Goal: Information Seeking & Learning: Check status

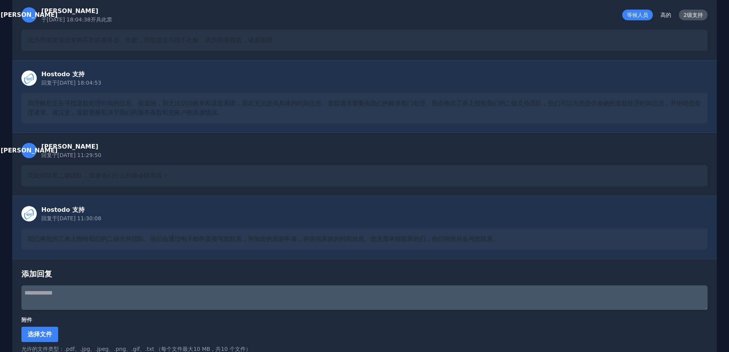
scroll to position [141, 0]
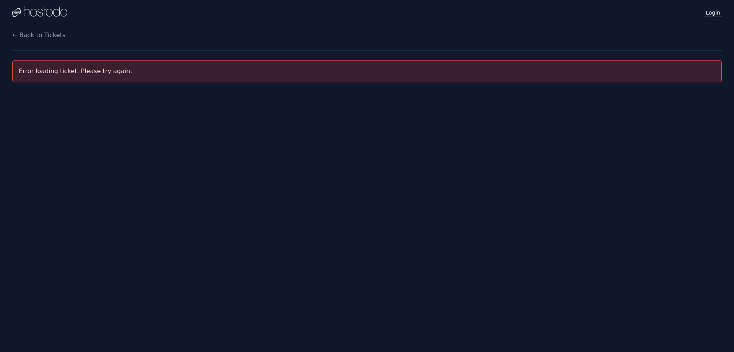
click at [710, 13] on link "Login" at bounding box center [714, 12] width 18 height 10
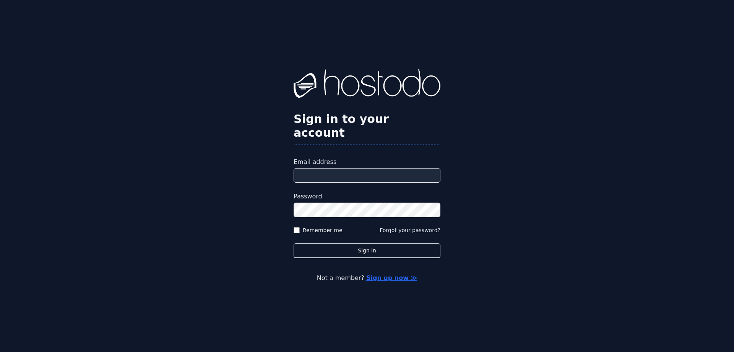
type input "**********"
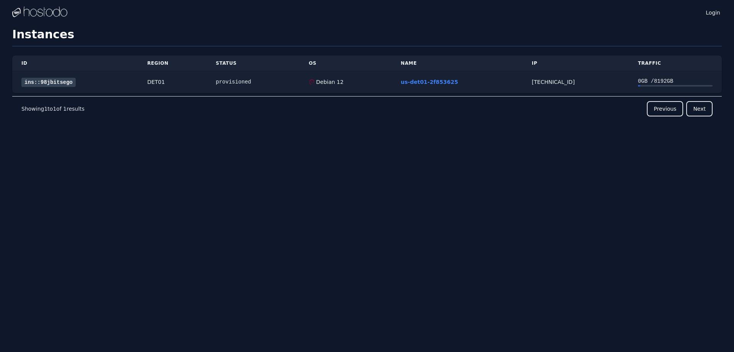
click at [36, 82] on link "ins::98jbitsego" at bounding box center [48, 82] width 54 height 9
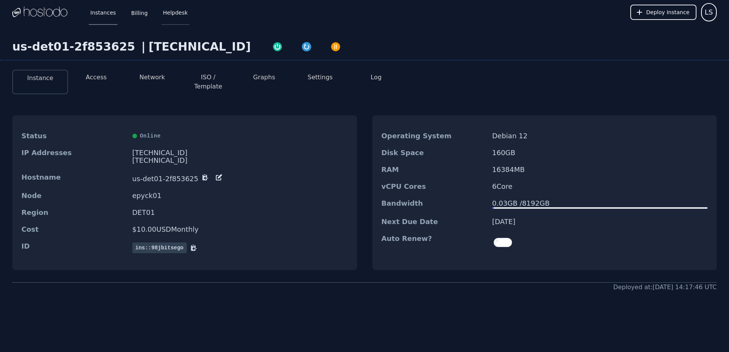
click at [172, 15] on link "Helpdesk" at bounding box center [175, 12] width 28 height 25
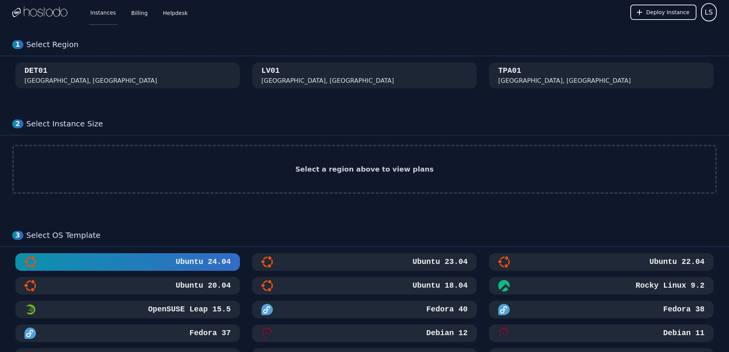
click at [106, 12] on link "Instances" at bounding box center [103, 12] width 29 height 25
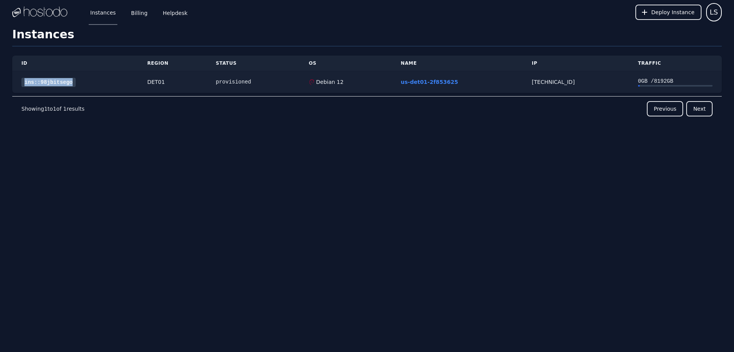
drag, startPoint x: 20, startPoint y: 81, endPoint x: 75, endPoint y: 80, distance: 55.1
click at [75, 80] on td "ins::98jbitsego" at bounding box center [75, 82] width 126 height 22
copy link "ins::98jbitsego"
click at [177, 12] on link "Helpdesk" at bounding box center [175, 12] width 28 height 25
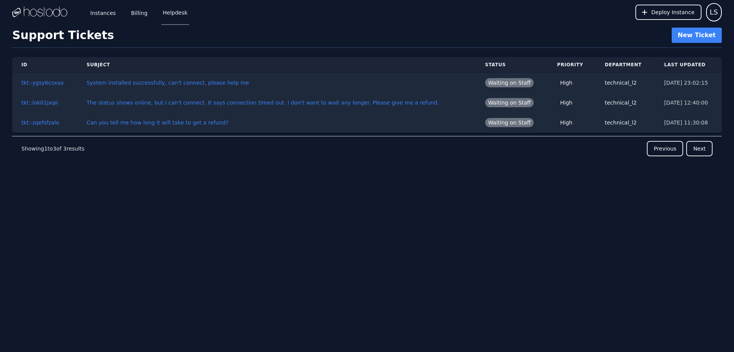
drag, startPoint x: 488, startPoint y: 2, endPoint x: 431, endPoint y: 10, distance: 57.2
click at [431, 10] on div "Instances Billing Helpdesk Deploy Instance LS" at bounding box center [367, 12] width 710 height 24
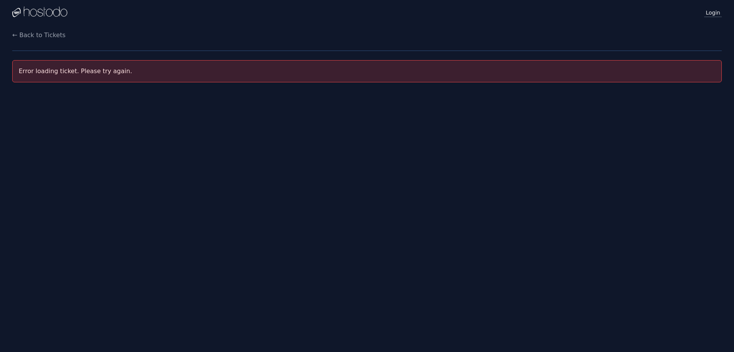
click at [715, 13] on link "Login" at bounding box center [714, 12] width 18 height 10
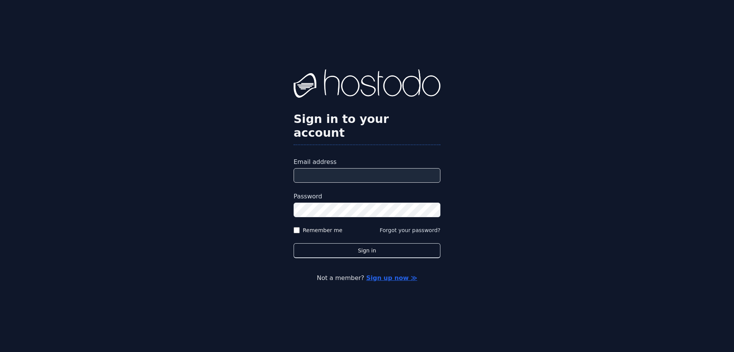
type input "**********"
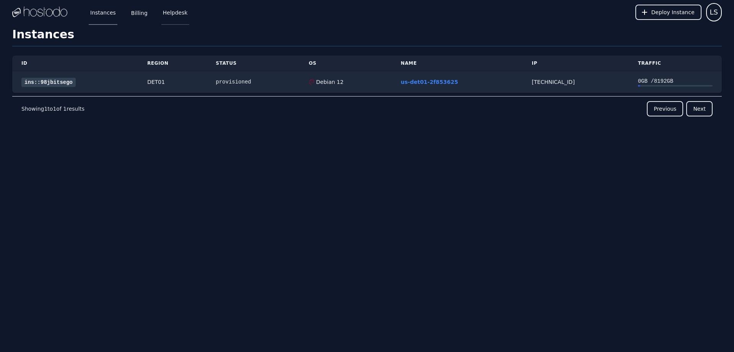
click at [166, 17] on link "Helpdesk" at bounding box center [175, 12] width 28 height 25
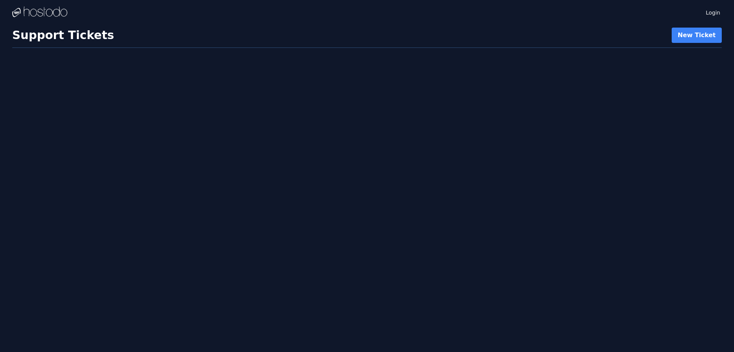
drag, startPoint x: 400, startPoint y: 12, endPoint x: 364, endPoint y: 16, distance: 36.5
click at [364, 16] on div "Login" at bounding box center [367, 12] width 710 height 24
